Goal: Task Accomplishment & Management: Manage account settings

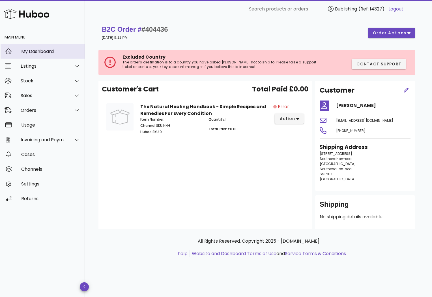
click at [29, 49] on div "My Dashboard" at bounding box center [50, 51] width 59 height 5
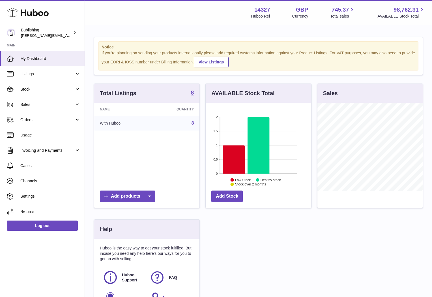
scroll to position [88, 105]
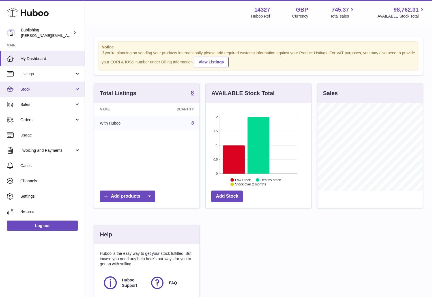
click at [45, 94] on link "Stock" at bounding box center [42, 89] width 85 height 15
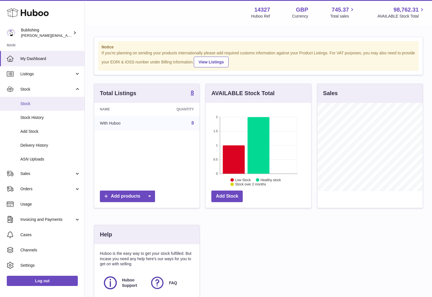
click at [28, 104] on span "Stock" at bounding box center [50, 103] width 60 height 5
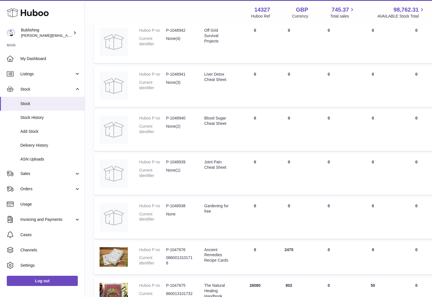
scroll to position [203, 0]
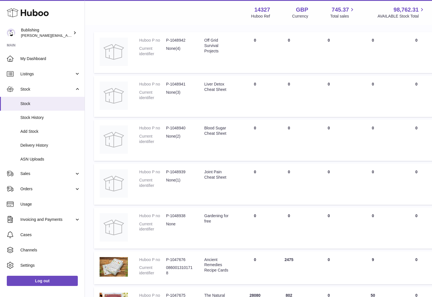
scroll to position [203, 0]
